Goal: Task Accomplishment & Management: Manage account settings

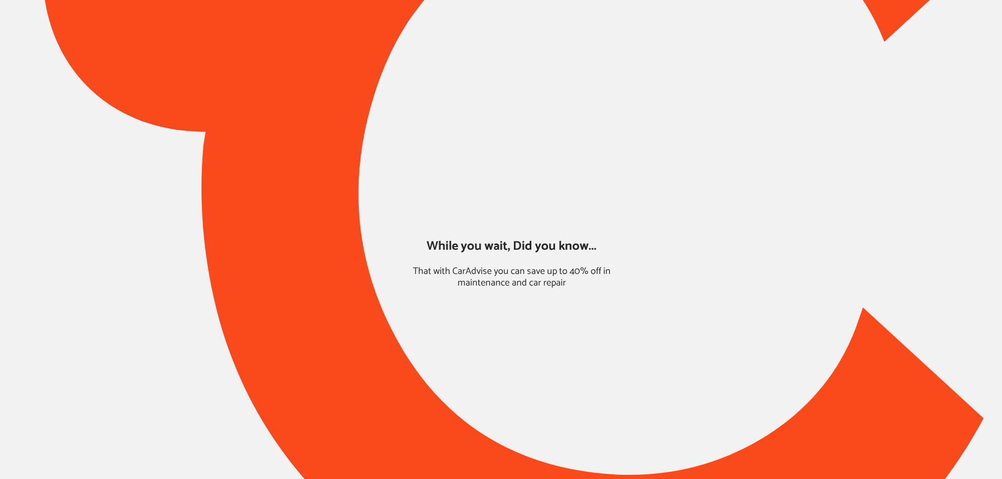
type input "*****"
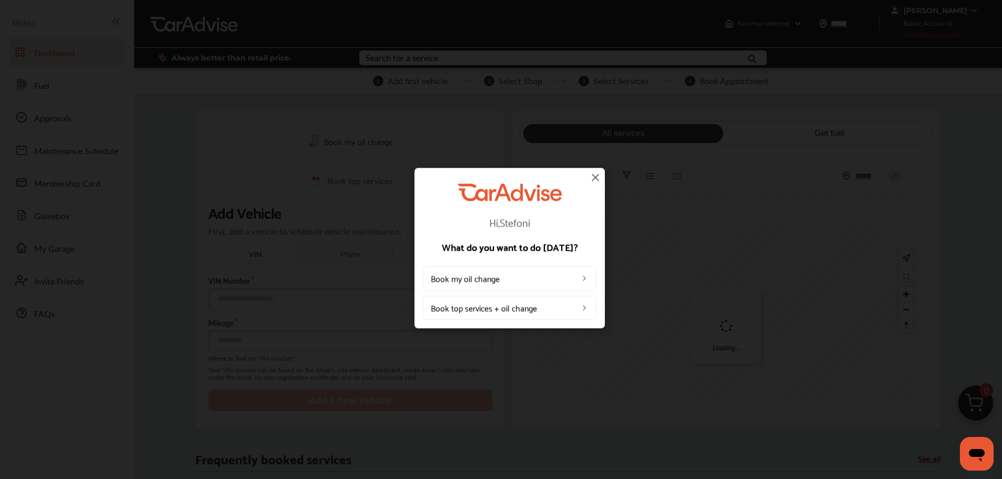
click at [592, 181] on img at bounding box center [595, 177] width 13 height 13
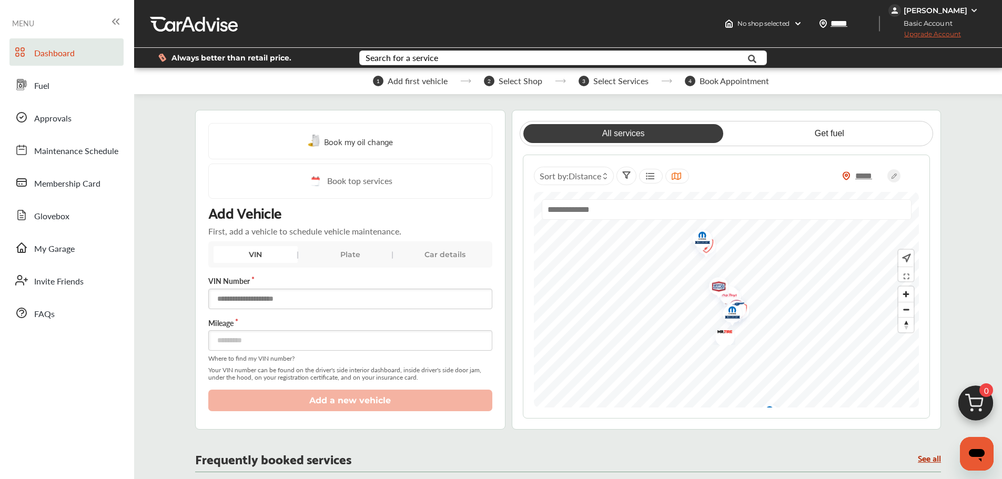
click at [322, 302] on input "text" at bounding box center [350, 299] width 284 height 21
paste input "**********"
type input "**********"
click at [322, 339] on input "number" at bounding box center [350, 340] width 284 height 21
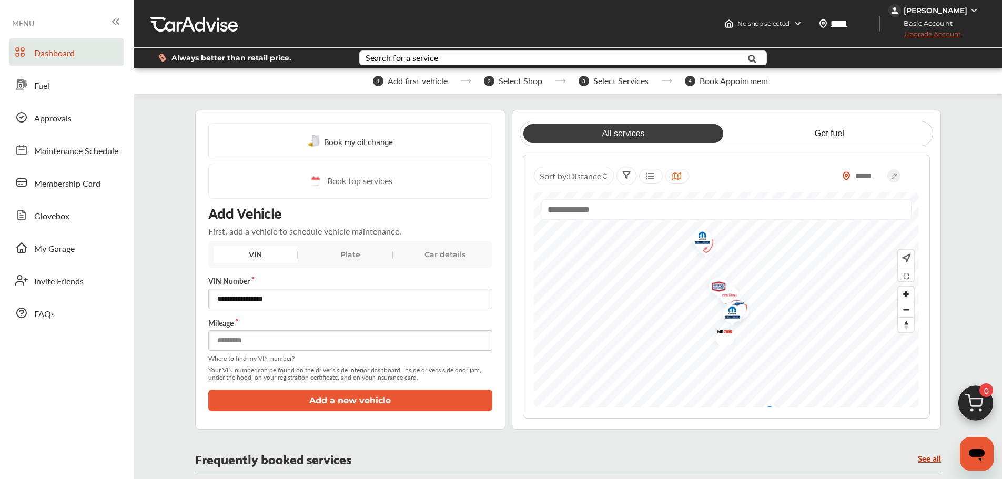
type input "*****"
click at [325, 403] on button "Add a new vehicle" at bounding box center [350, 401] width 284 height 22
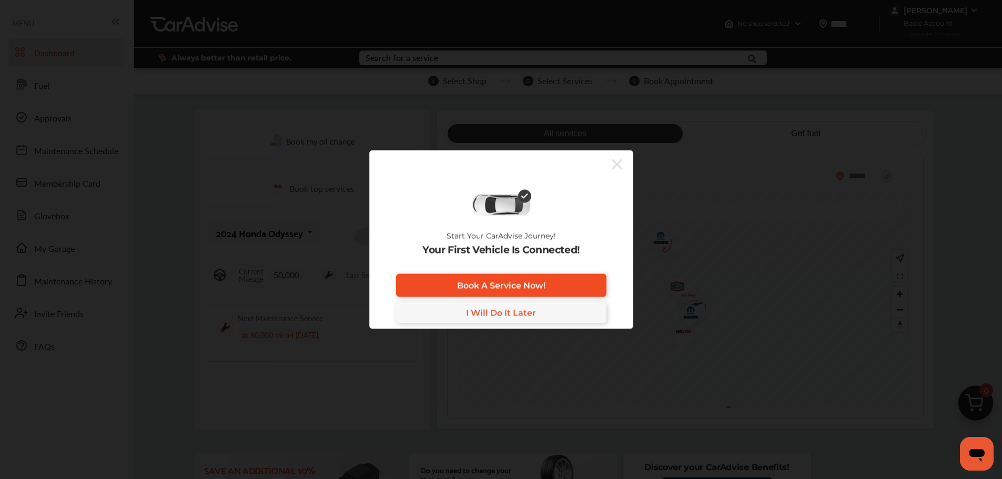
click at [490, 288] on span "Book A Service Now!" at bounding box center [501, 285] width 88 height 10
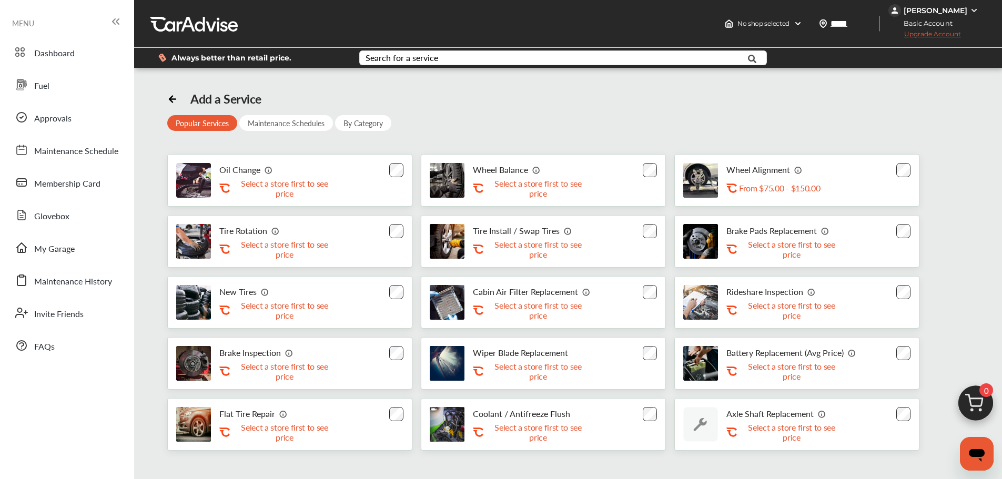
click at [534, 105] on div "Add a Service Popular Services Maintenance Schedules By Category Oil Change .st…" at bounding box center [568, 271] width 802 height 359
click at [35, 83] on span "Fuel" at bounding box center [41, 86] width 15 height 14
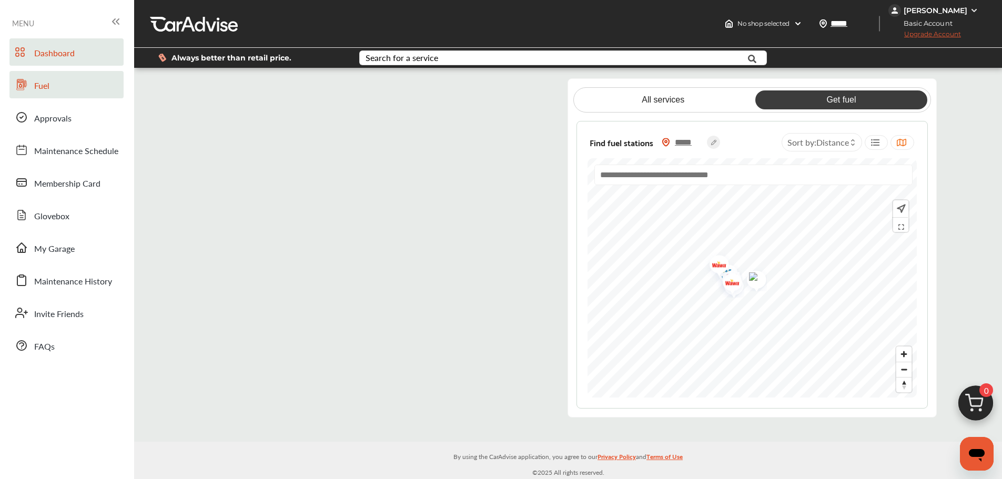
click at [72, 55] on span "Dashboard" at bounding box center [54, 54] width 41 height 14
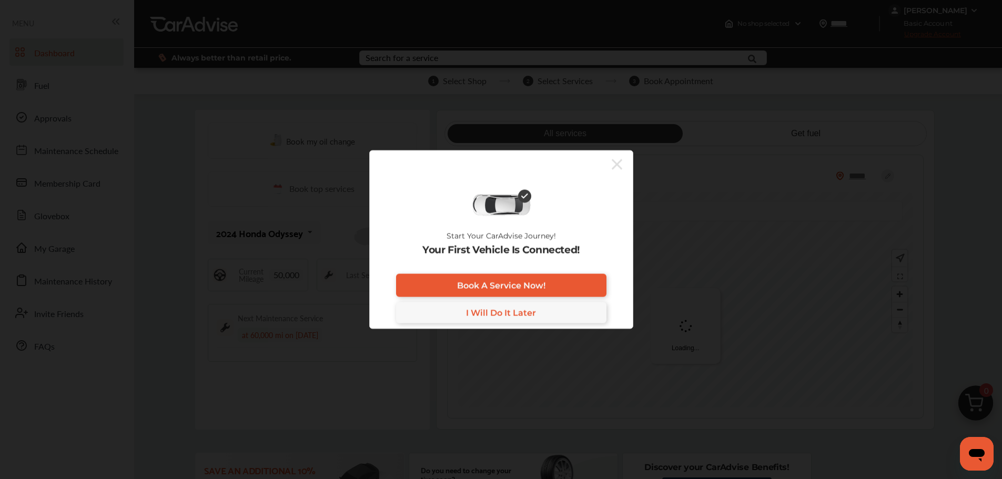
click at [616, 163] on icon at bounding box center [617, 164] width 11 height 11
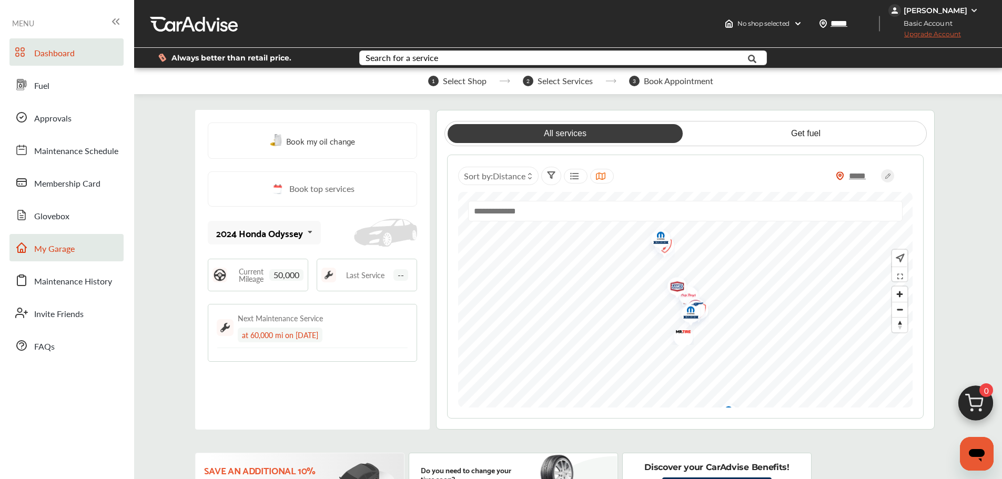
click at [63, 247] on span "My Garage" at bounding box center [54, 249] width 41 height 14
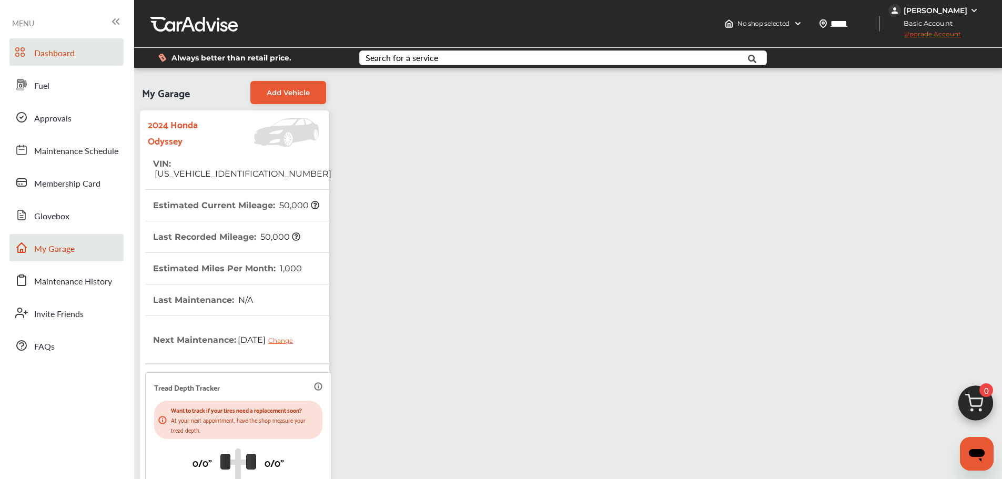
click at [57, 49] on span "Dashboard" at bounding box center [54, 54] width 41 height 14
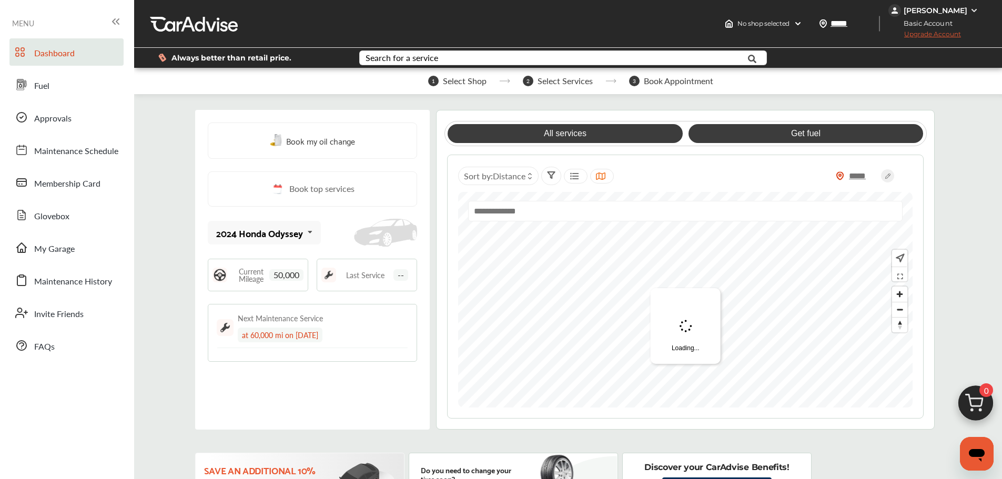
click at [847, 129] on link "Get fuel" at bounding box center [806, 133] width 235 height 19
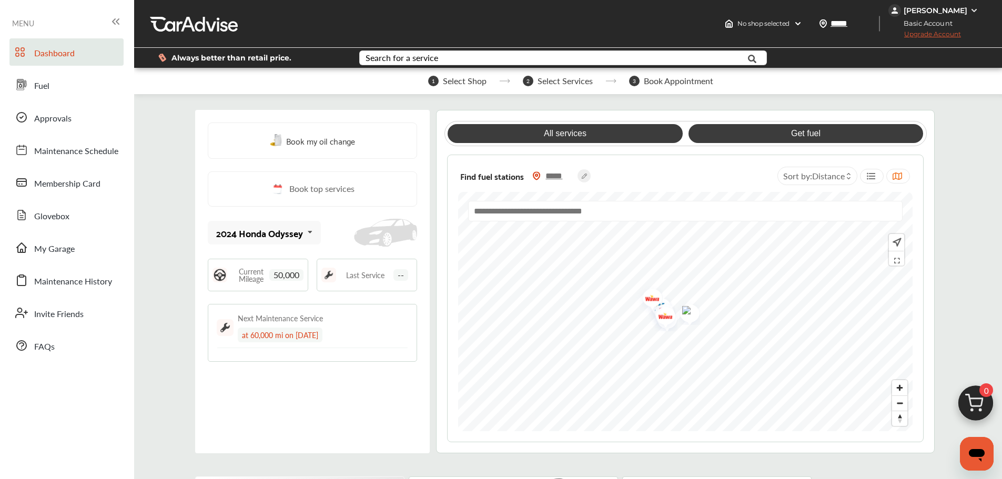
click at [655, 125] on link "All services" at bounding box center [565, 133] width 235 height 19
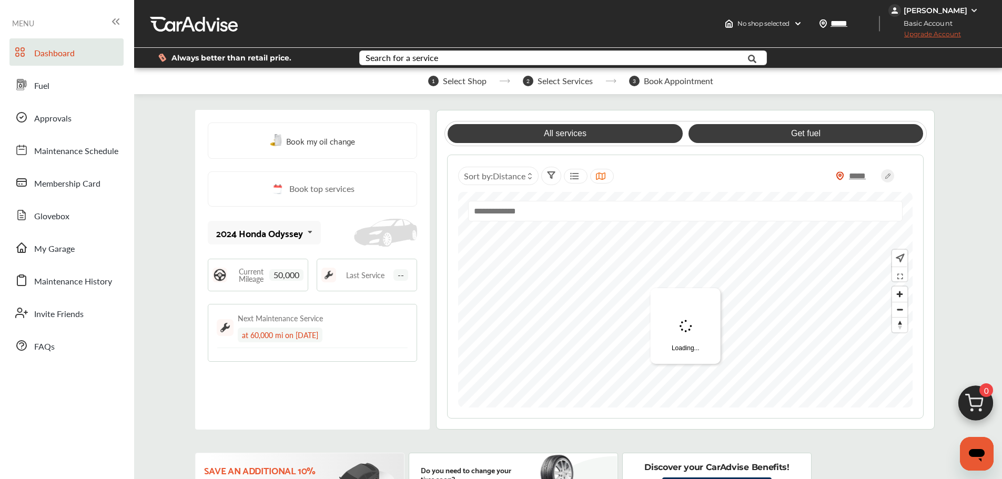
click at [722, 125] on link "Get fuel" at bounding box center [806, 133] width 235 height 19
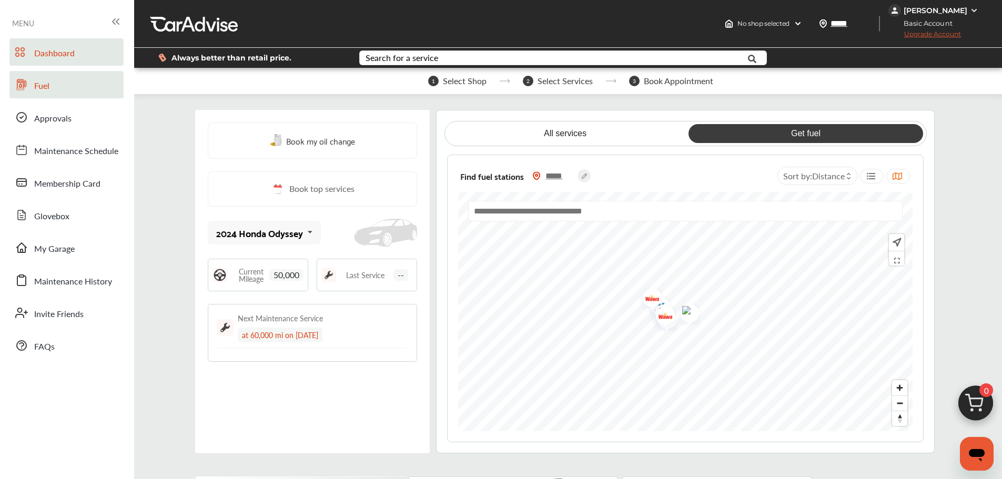
click at [40, 82] on span "Fuel" at bounding box center [41, 86] width 15 height 14
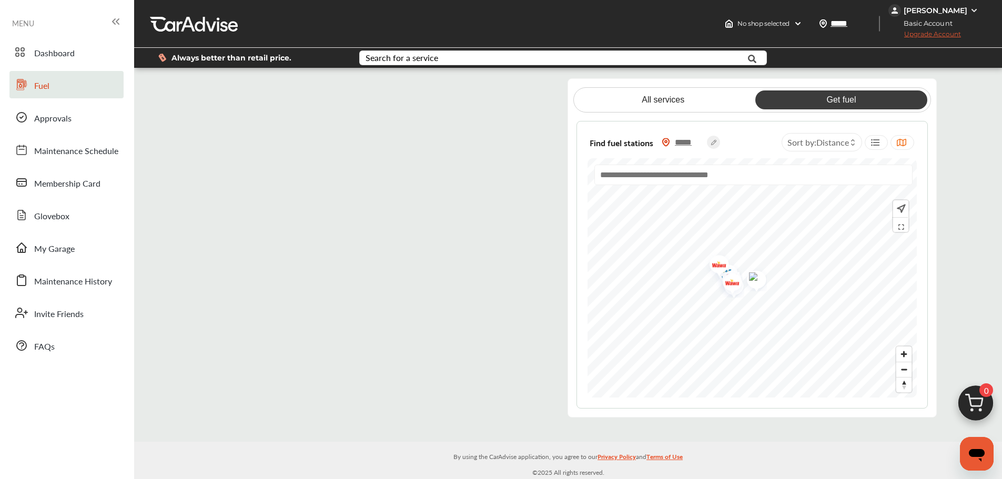
click at [497, 94] on flutter-view at bounding box center [375, 247] width 352 height 339
click at [215, 90] on flutter-view at bounding box center [375, 247] width 352 height 339
click at [338, 119] on flutter-view at bounding box center [375, 247] width 352 height 339
click at [504, 86] on flutter-view at bounding box center [375, 247] width 352 height 339
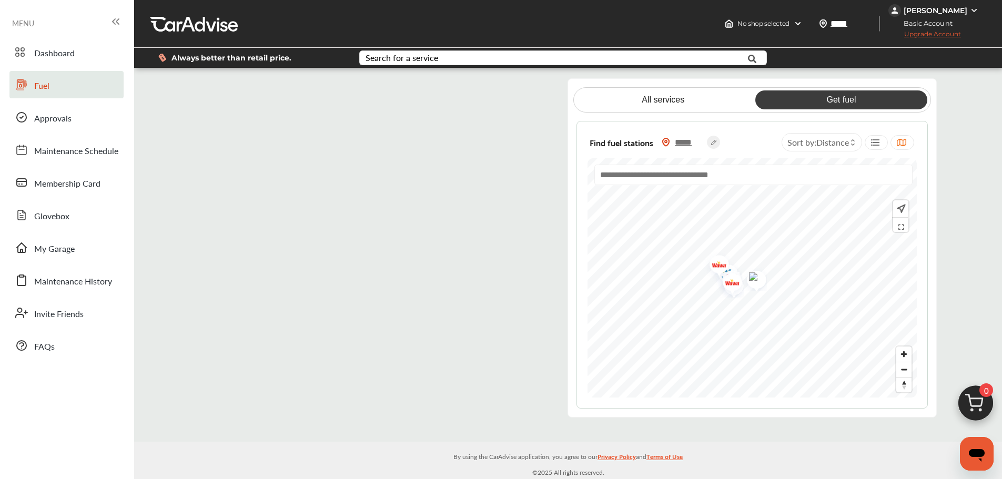
click at [214, 92] on flutter-view at bounding box center [375, 247] width 352 height 339
click at [45, 55] on span "Dashboard" at bounding box center [54, 54] width 41 height 14
